Goal: Book appointment/travel/reservation

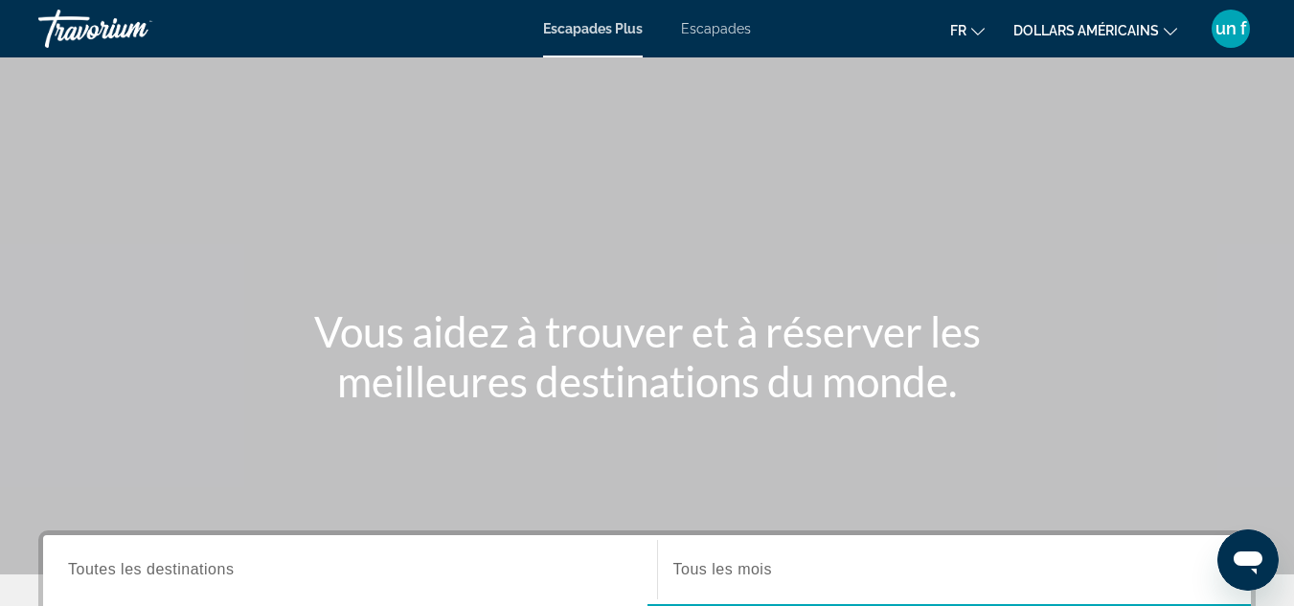
click at [1179, 248] on div "Contenu principal" at bounding box center [647, 287] width 1294 height 575
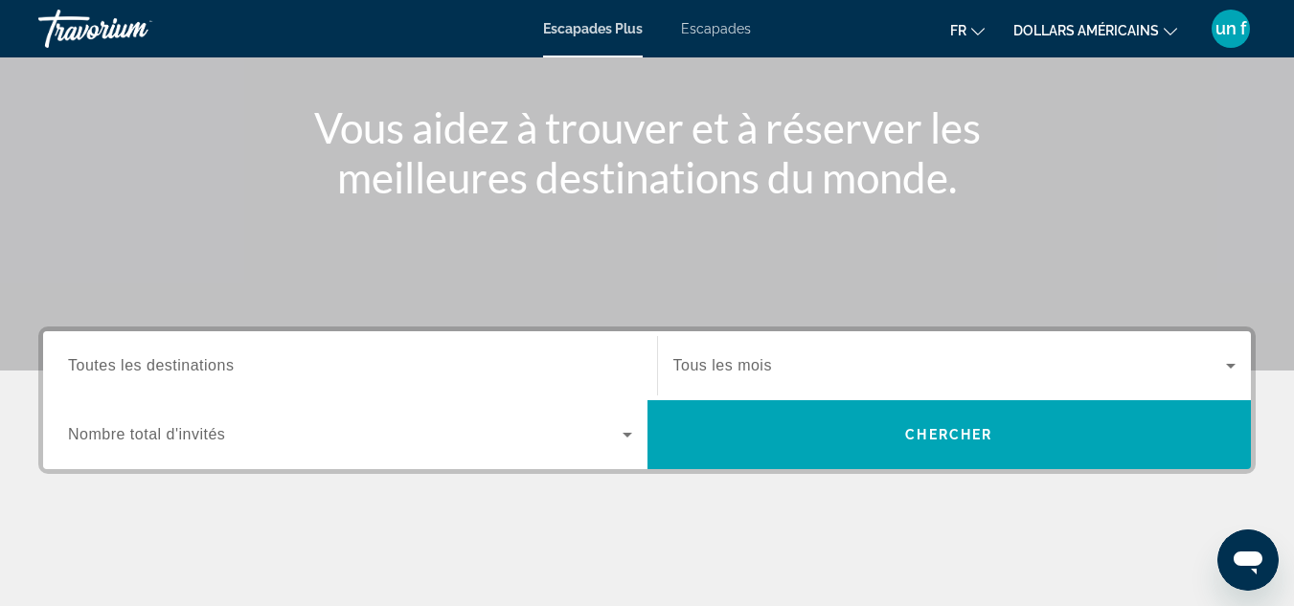
scroll to position [209, 0]
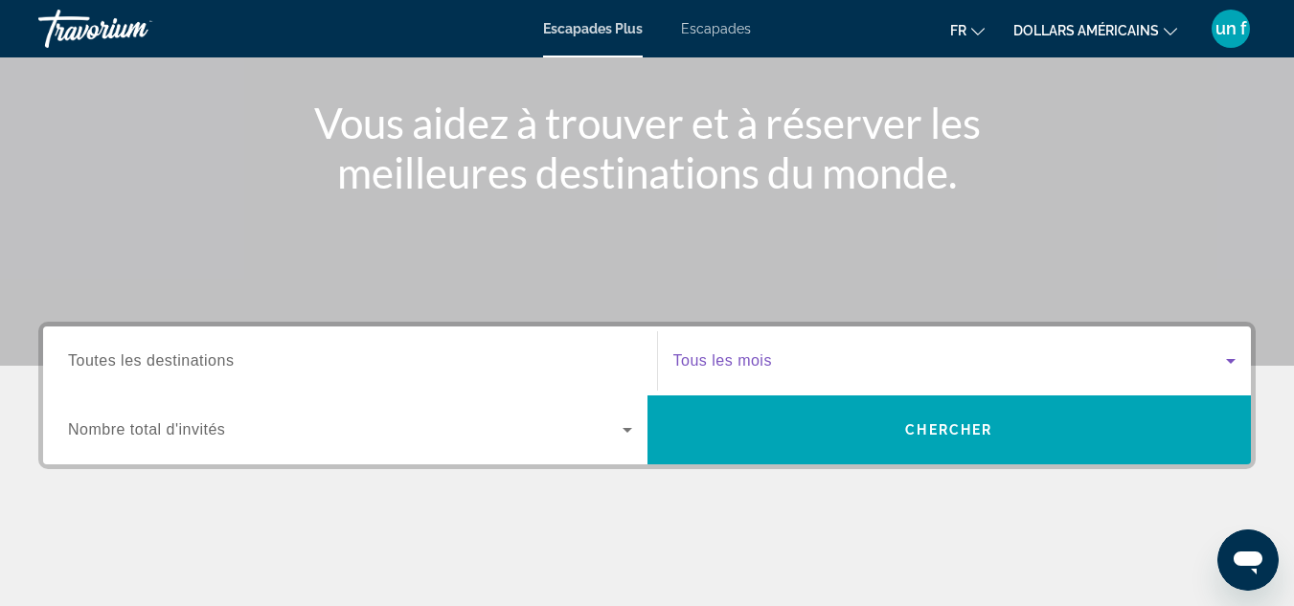
click at [1057, 353] on span "Widget de recherche" at bounding box center [950, 361] width 554 height 23
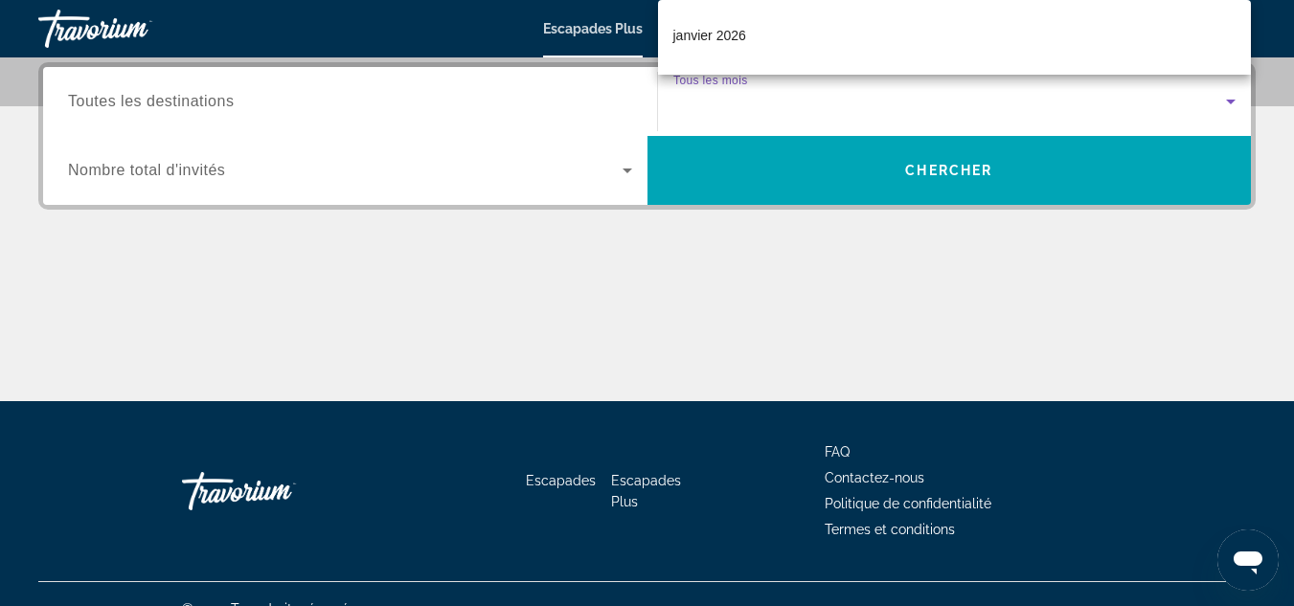
scroll to position [192, 0]
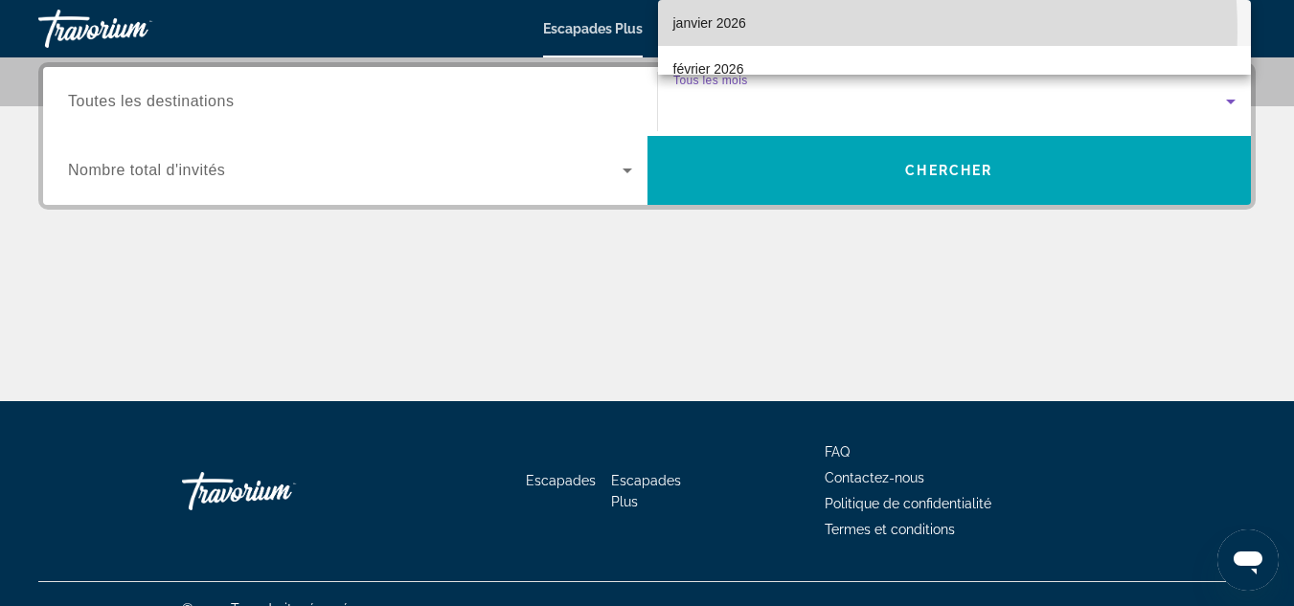
click at [721, 33] on span "janvier 2026" at bounding box center [709, 22] width 73 height 23
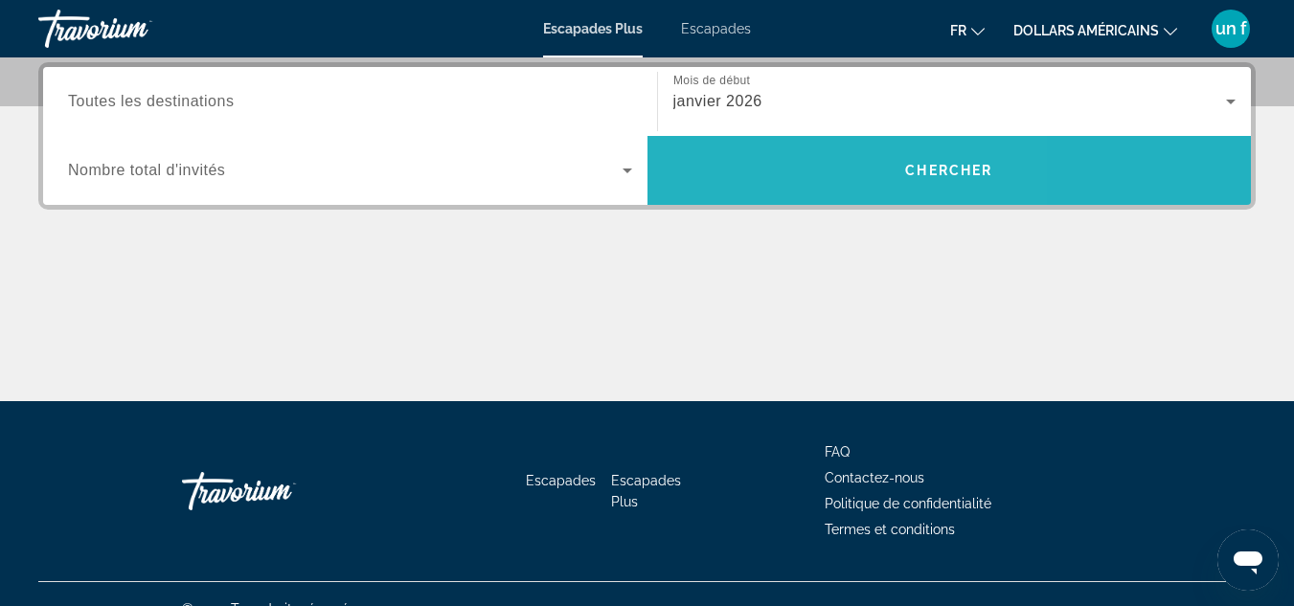
click at [784, 174] on span "Recherche" at bounding box center [949, 171] width 604 height 46
